Goal: Find specific page/section

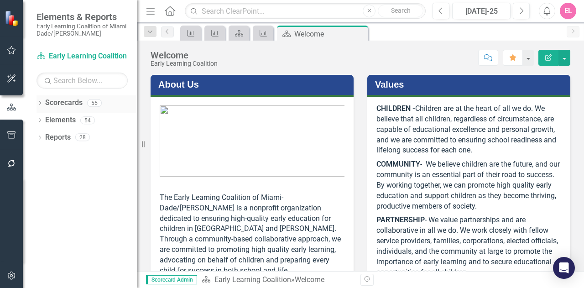
click at [67, 104] on link "Scorecards" at bounding box center [63, 103] width 37 height 10
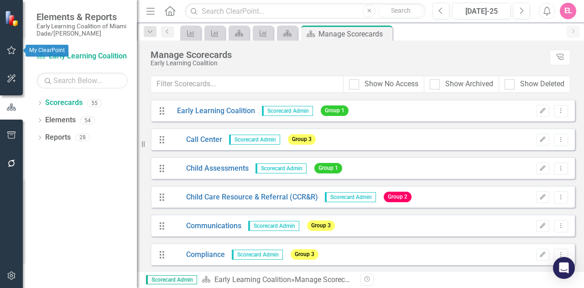
click at [14, 51] on icon "button" at bounding box center [12, 50] width 10 height 7
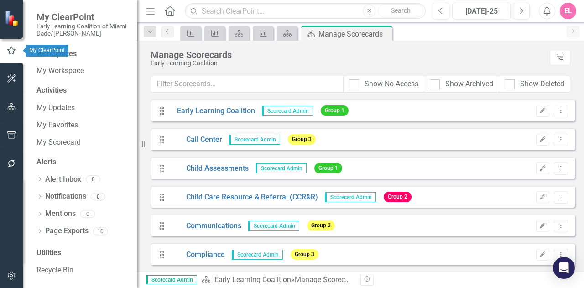
click at [9, 47] on icon "button" at bounding box center [11, 51] width 10 height 8
click at [12, 51] on icon "button" at bounding box center [11, 51] width 10 height 8
click at [10, 186] on div at bounding box center [11, 220] width 23 height 84
click at [63, 135] on div "My Scorecard" at bounding box center [82, 141] width 91 height 15
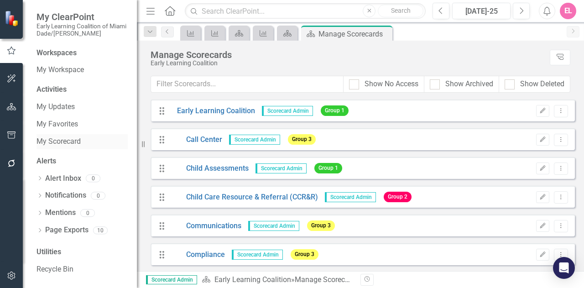
click at [65, 143] on link "My Scorecard" at bounding box center [82, 141] width 91 height 10
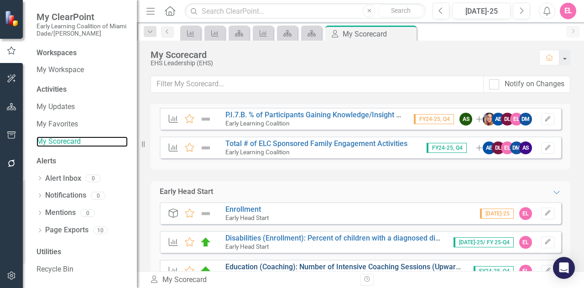
scroll to position [91, 0]
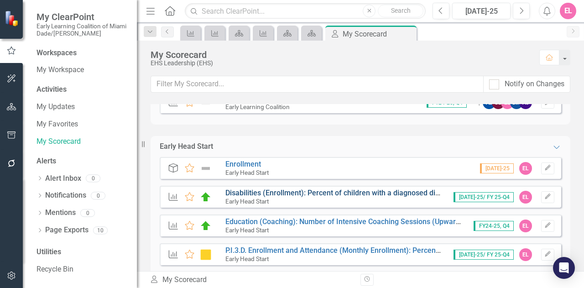
click at [251, 195] on link "Disabilities (Enrollment): Percent of children with a diagnosed disability (Upw…" at bounding box center [382, 193] width 313 height 9
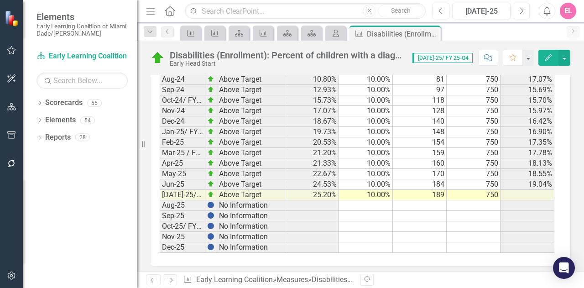
scroll to position [1411, 0]
